Goal: Task Accomplishment & Management: Manage account settings

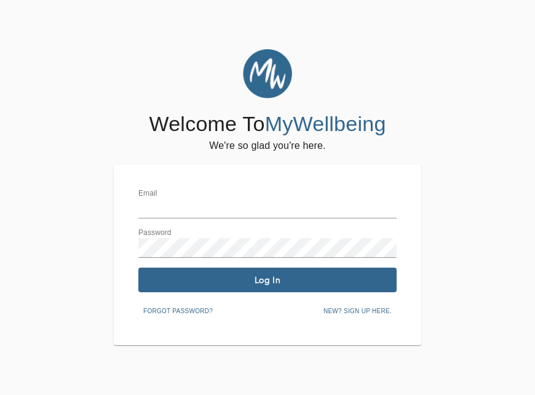
type input "[EMAIL_ADDRESS][DOMAIN_NAME]"
drag, startPoint x: 482, startPoint y: 93, endPoint x: 264, endPoint y: 279, distance: 286.6
click at [189, 279] on span "Log In" at bounding box center [267, 280] width 248 height 12
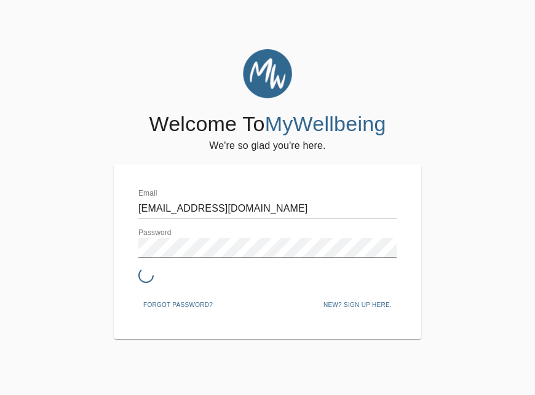
click at [264, 279] on div at bounding box center [267, 276] width 258 height 18
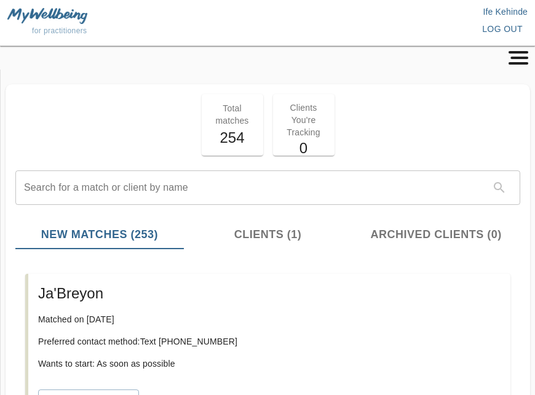
click at [495, 60] on icon "button" at bounding box center [518, 58] width 23 height 14
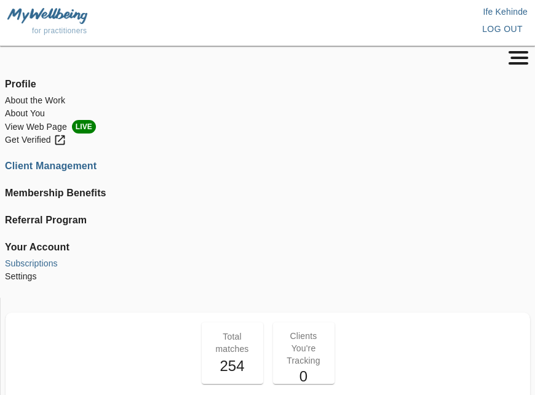
click at [25, 262] on li "Subscriptions" at bounding box center [267, 263] width 525 height 13
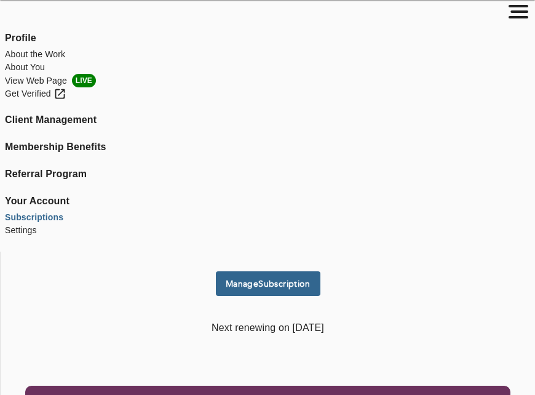
scroll to position [50, 0]
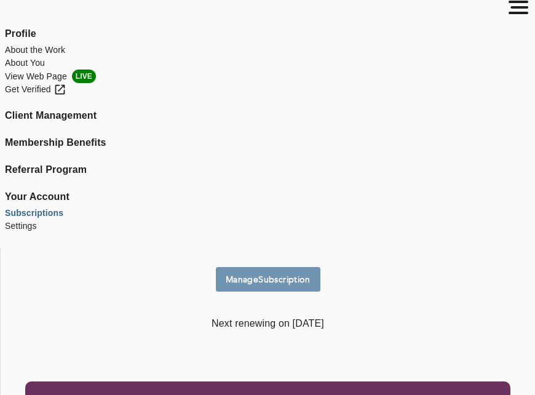
click at [259, 282] on span "Manage Subscription" at bounding box center [268, 280] width 95 height 12
